Goal: Find specific page/section: Find specific page/section

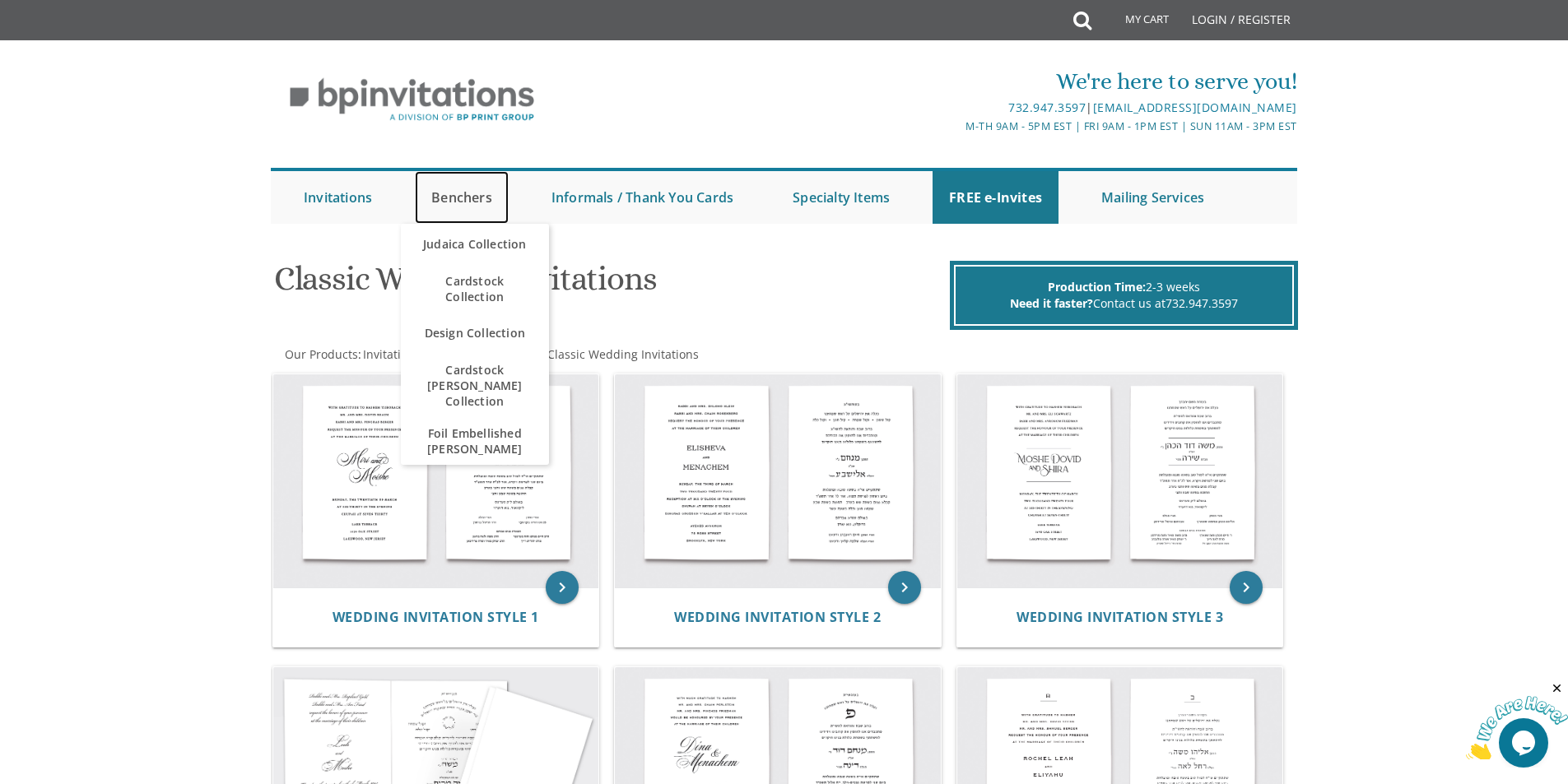
click at [445, 199] on link "Benchers" at bounding box center [462, 197] width 94 height 52
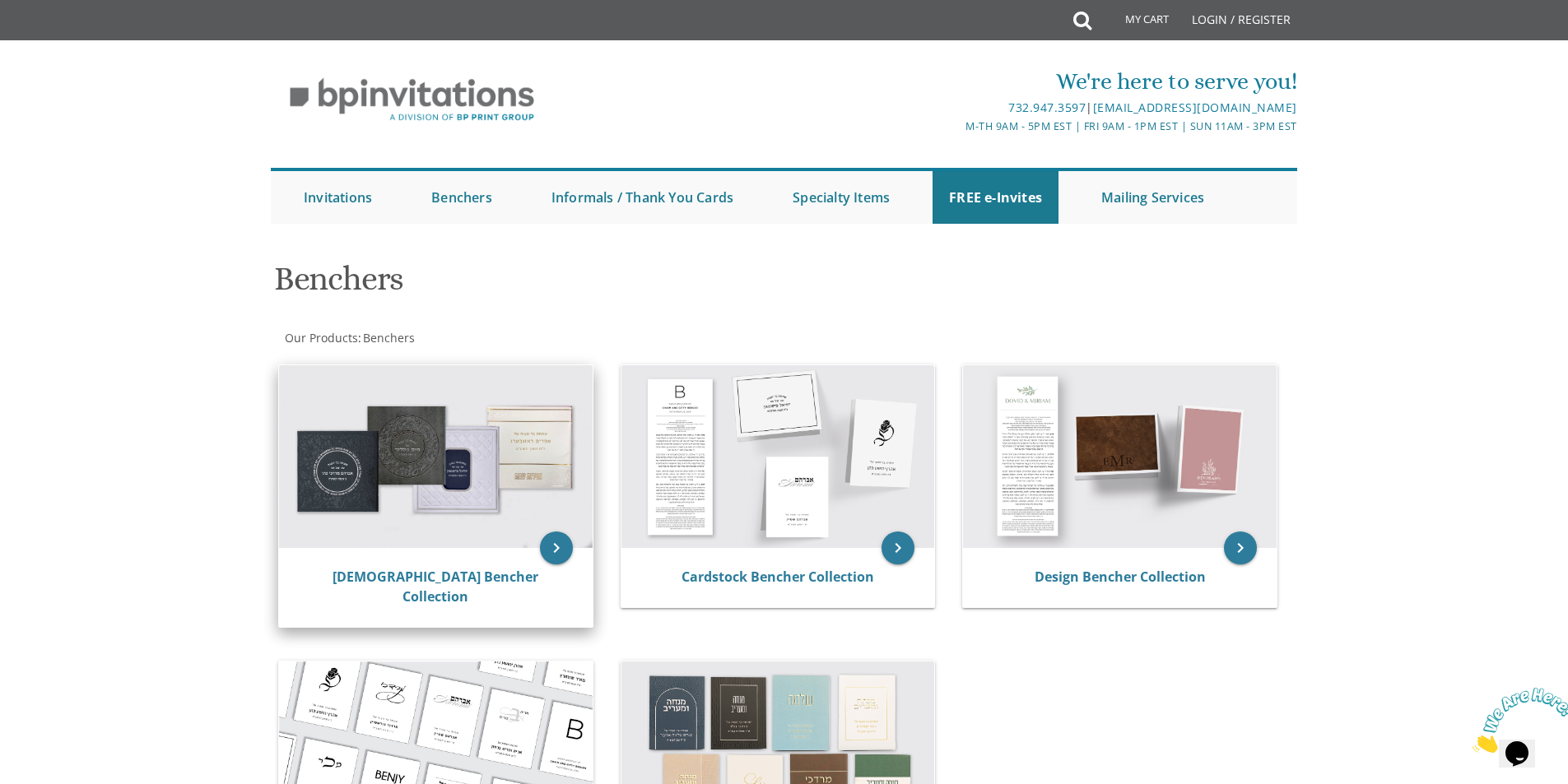
click at [479, 501] on img at bounding box center [435, 457] width 313 height 183
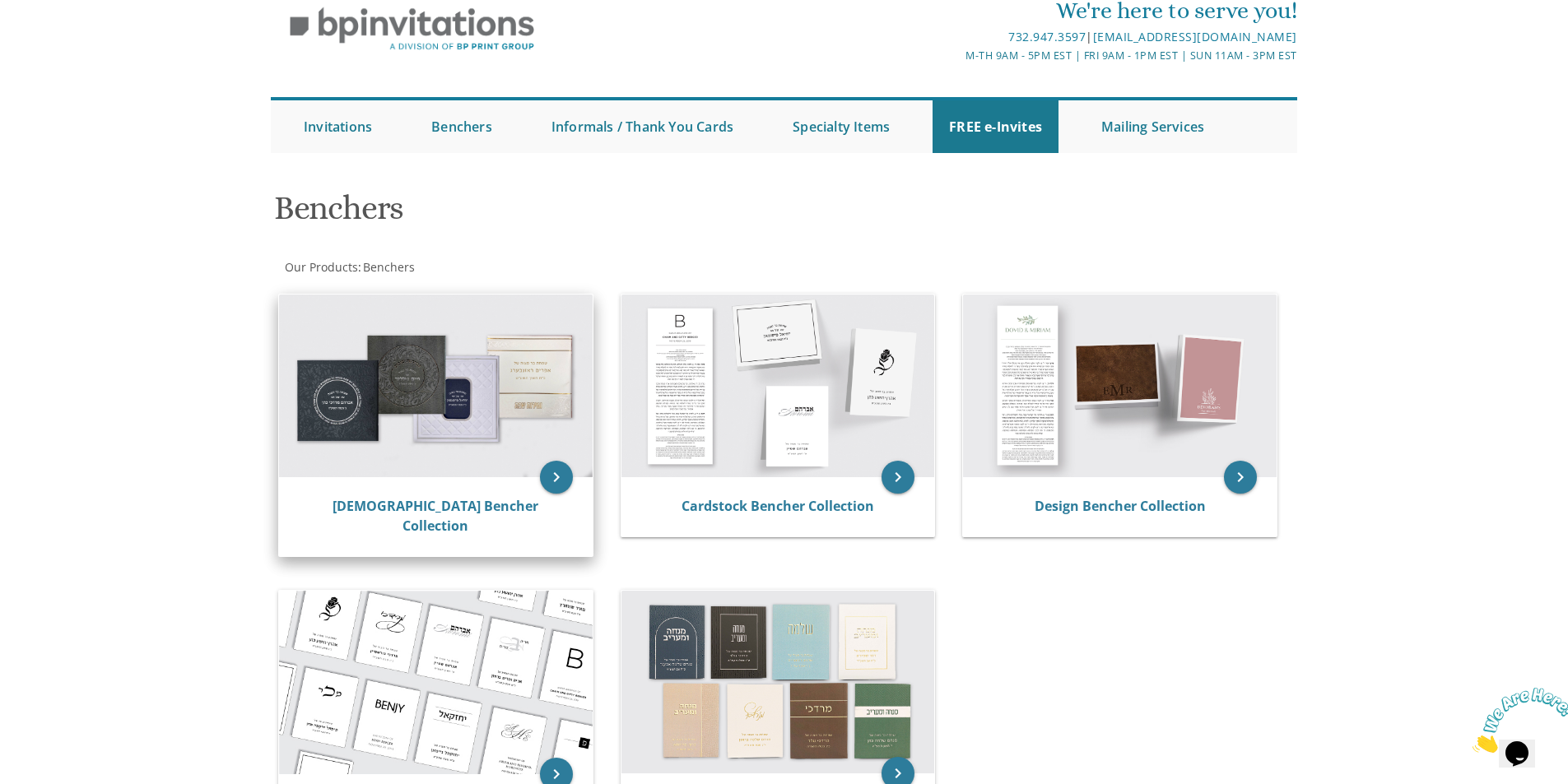
scroll to position [247, 0]
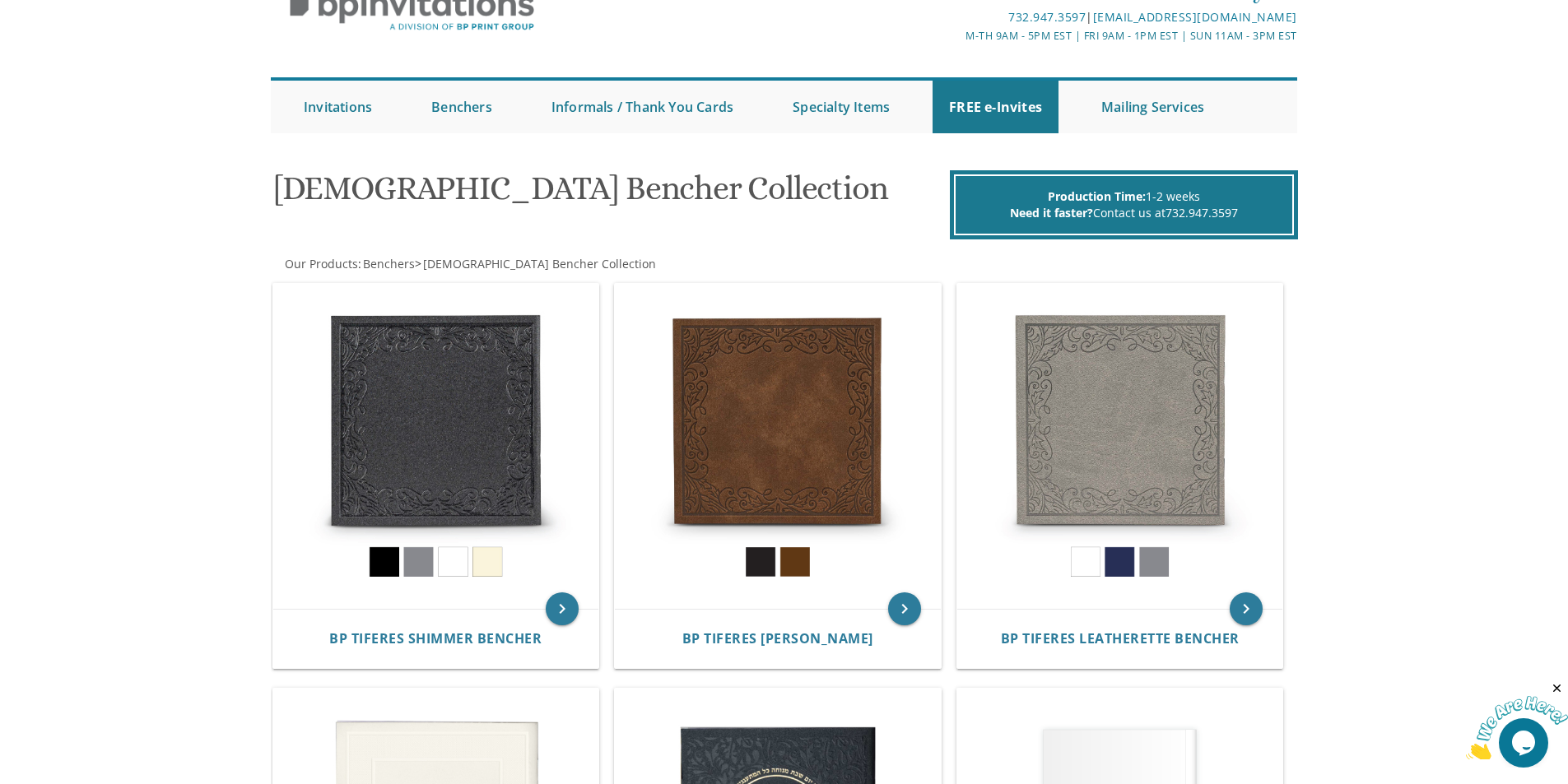
scroll to position [82, 0]
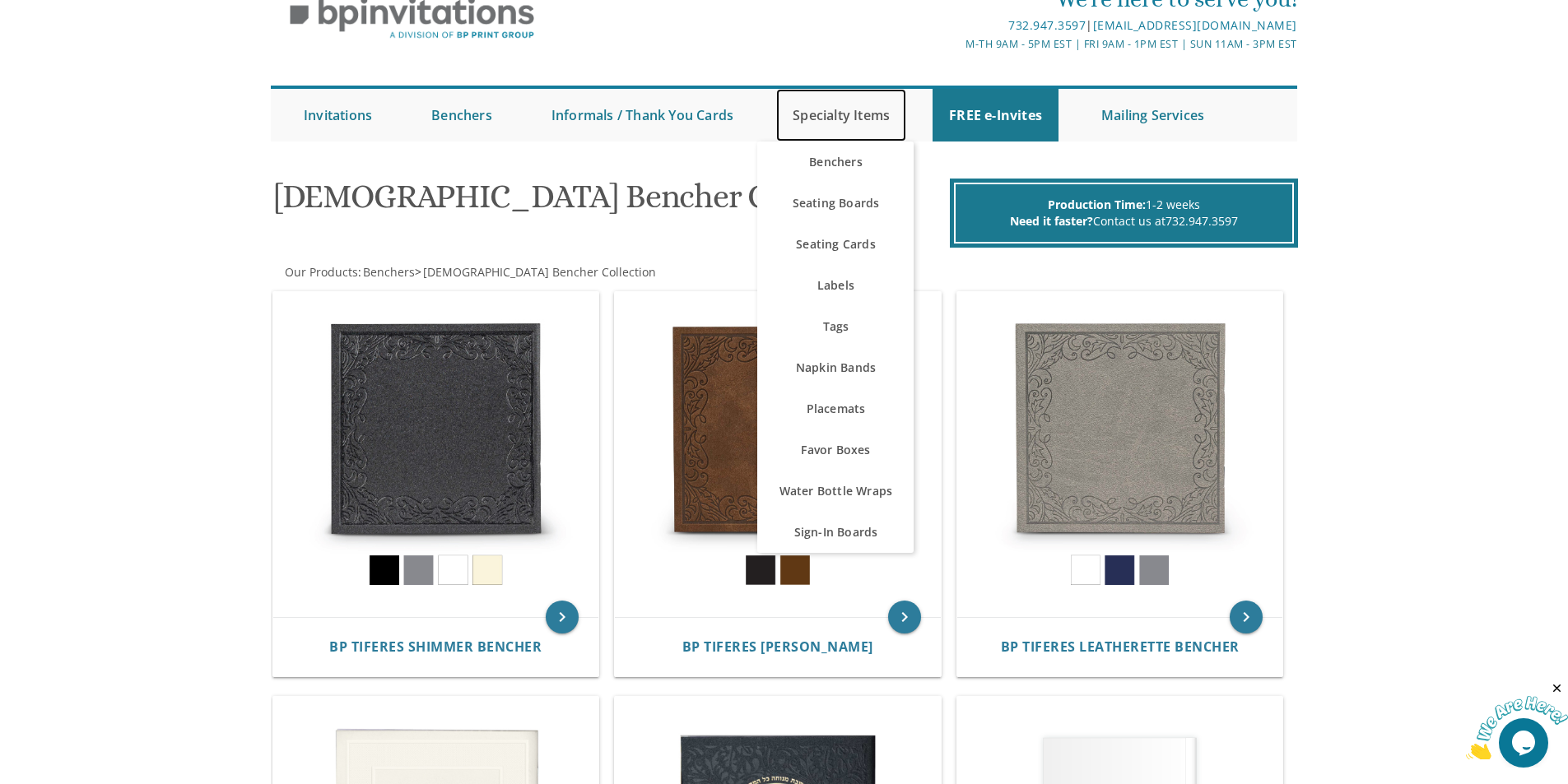
click at [836, 121] on link "Specialty Items" at bounding box center [841, 115] width 131 height 52
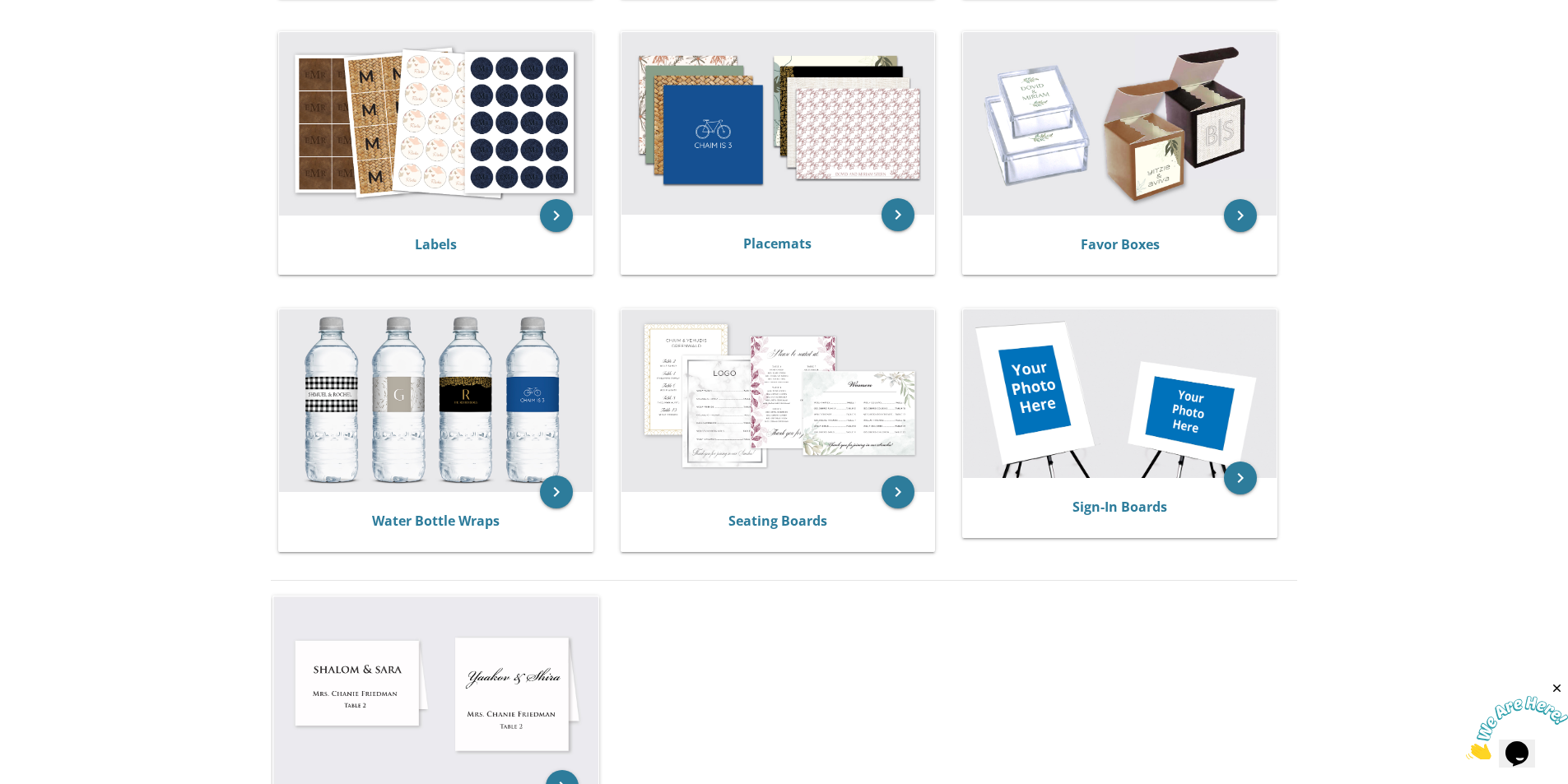
scroll to position [199, 0]
